Goal: Information Seeking & Learning: Learn about a topic

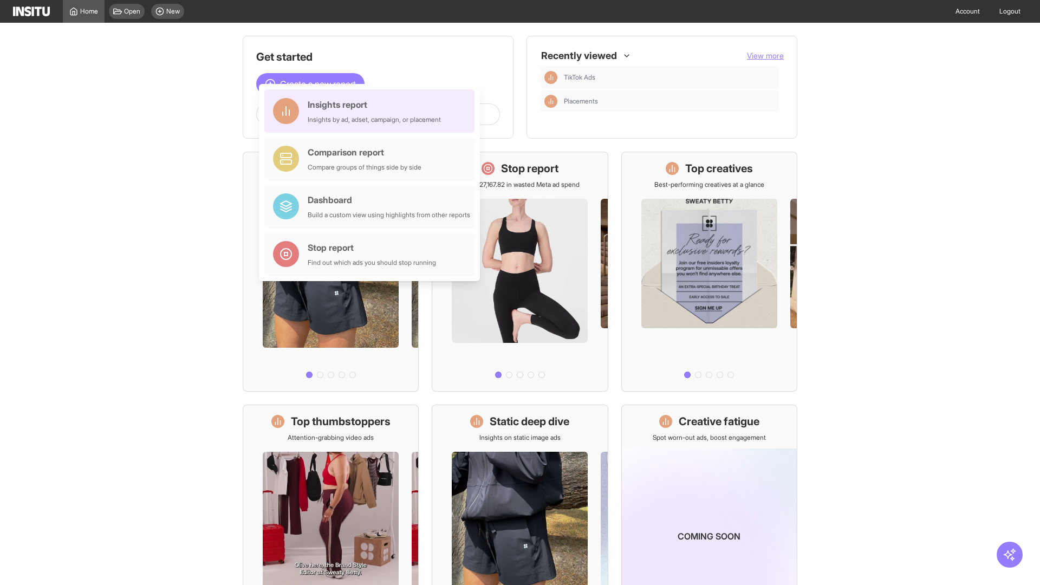
click at [372, 111] on div "Insights report Insights by ad, adset, campaign, or placement" at bounding box center [374, 111] width 133 height 26
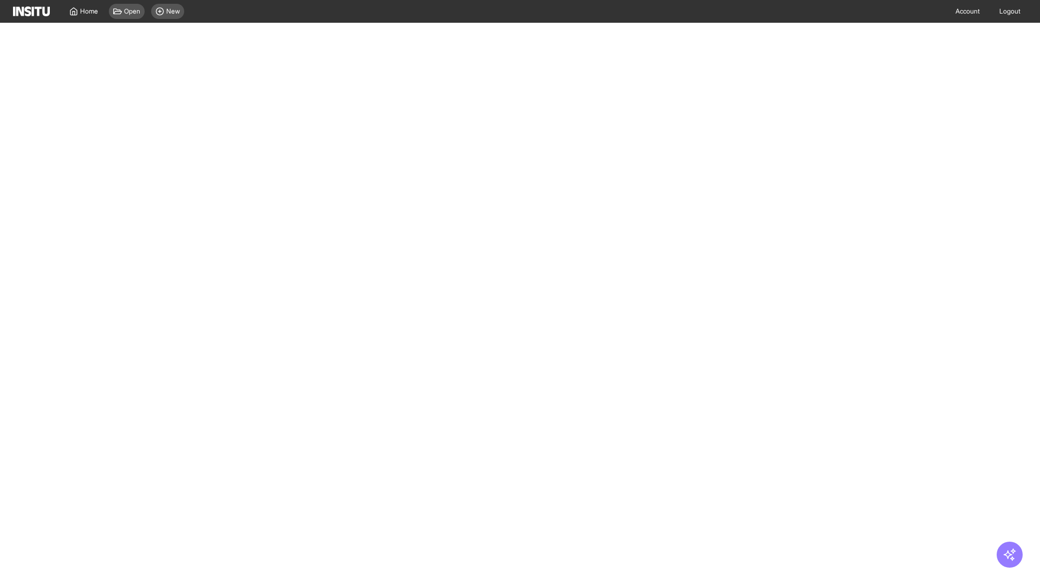
select select "**"
